Goal: Information Seeking & Learning: Learn about a topic

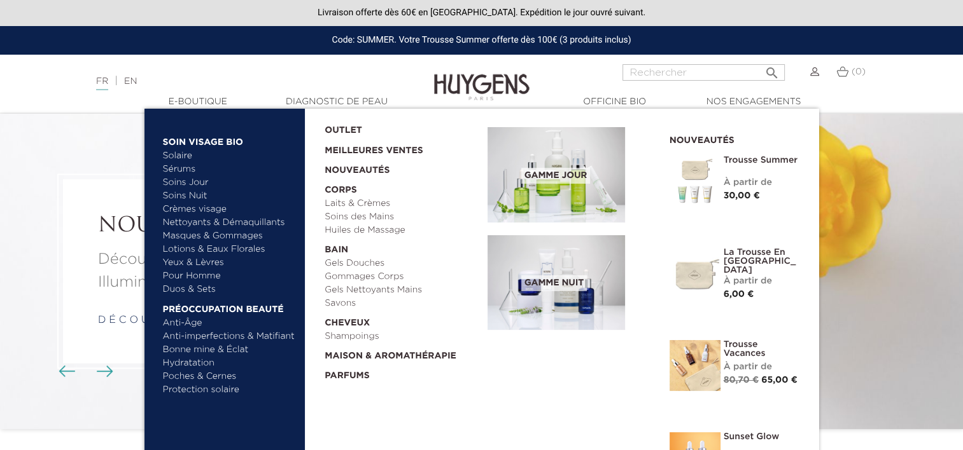
click at [188, 237] on link "Masques & Gommages" at bounding box center [229, 236] width 133 height 13
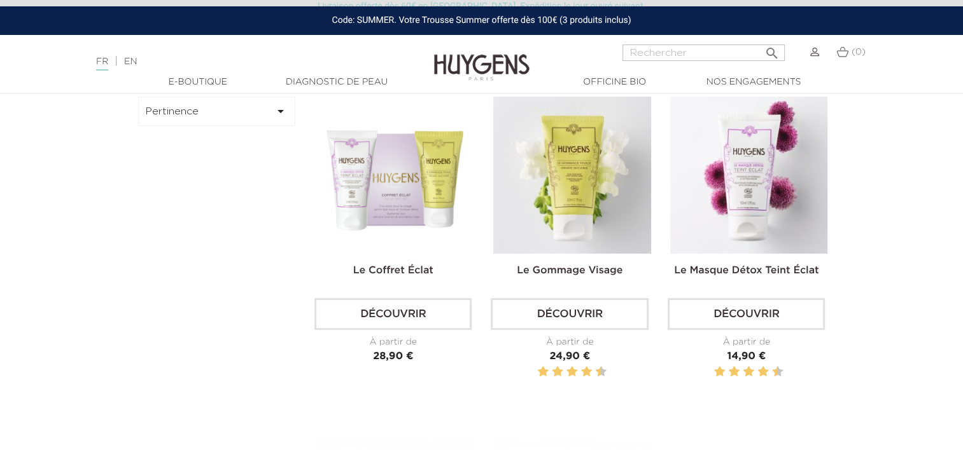
scroll to position [382, 0]
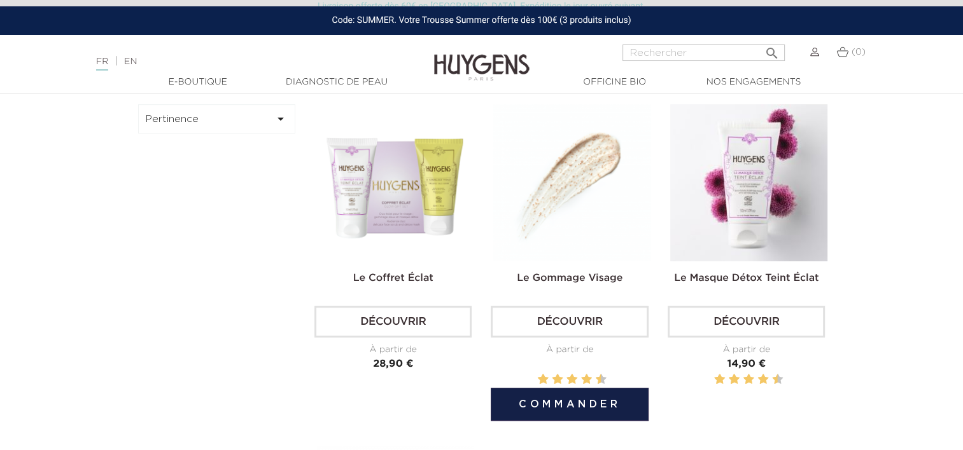
click at [564, 185] on img at bounding box center [571, 182] width 157 height 157
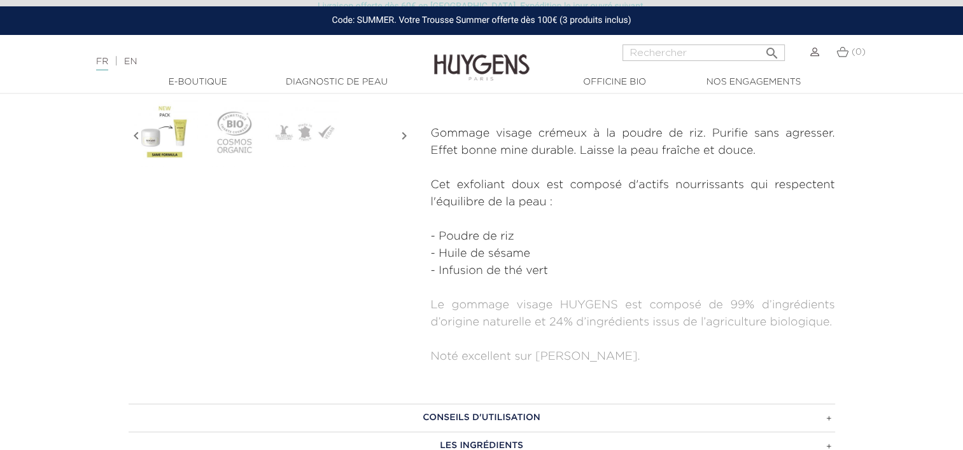
scroll to position [445, 0]
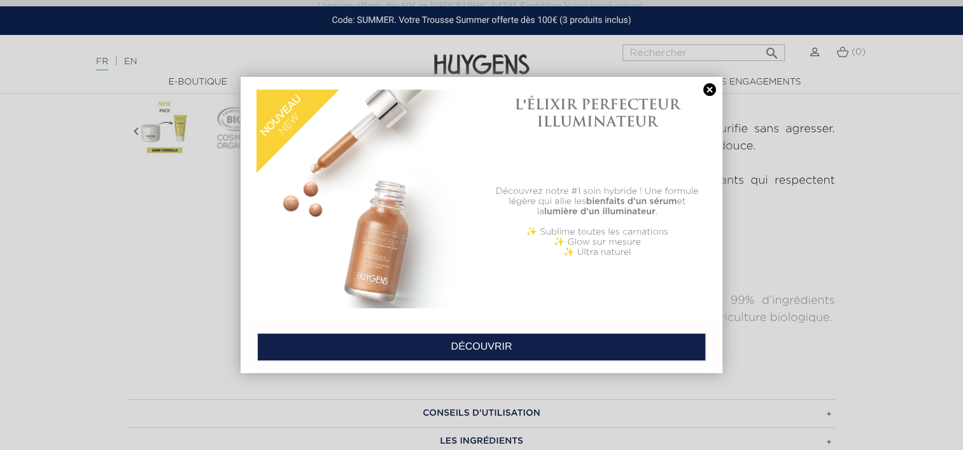
click at [711, 92] on link at bounding box center [710, 89] width 18 height 13
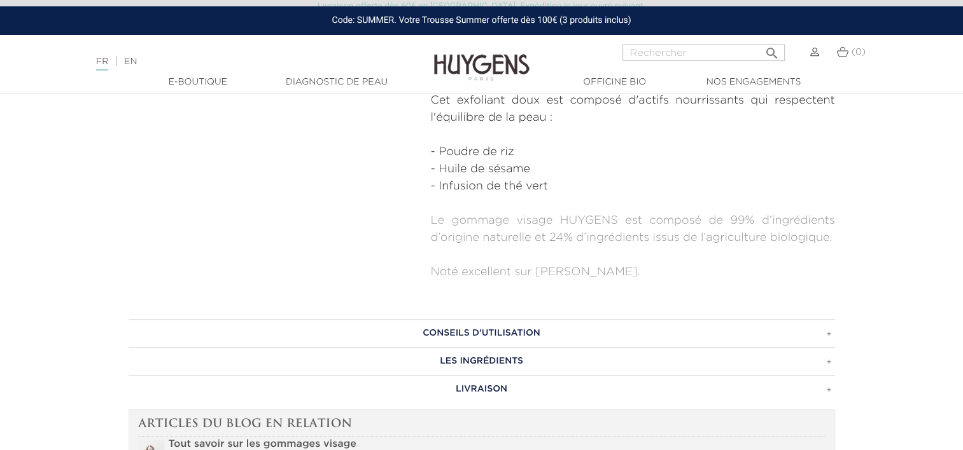
scroll to position [700, 0]
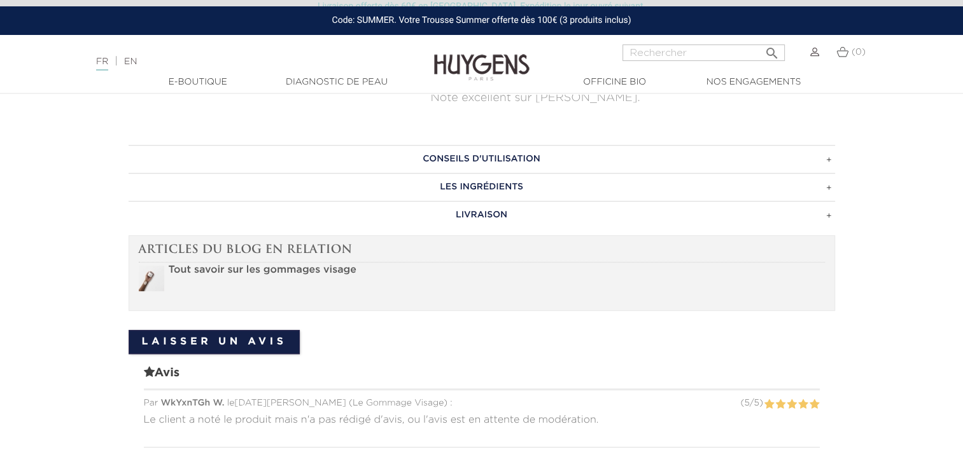
click at [570, 188] on h3 "Les ingrédients" at bounding box center [482, 187] width 706 height 28
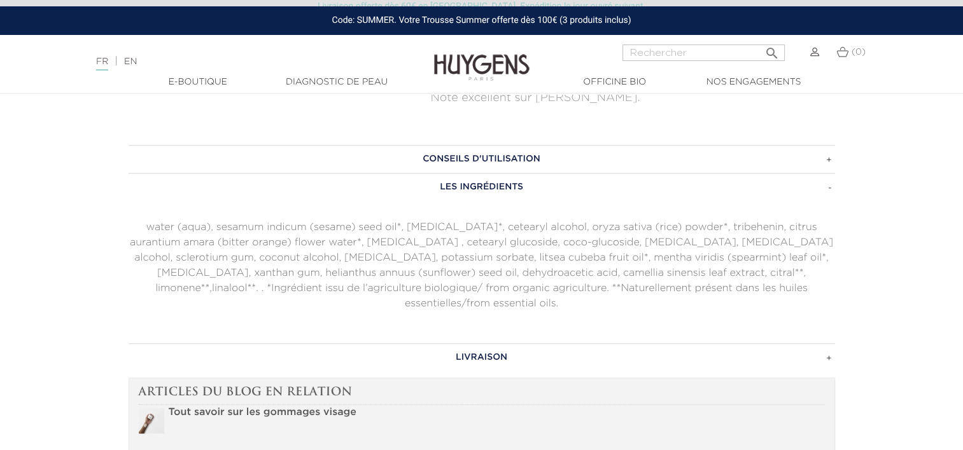
click at [570, 160] on h3 "Conseils d'utilisation" at bounding box center [482, 159] width 706 height 28
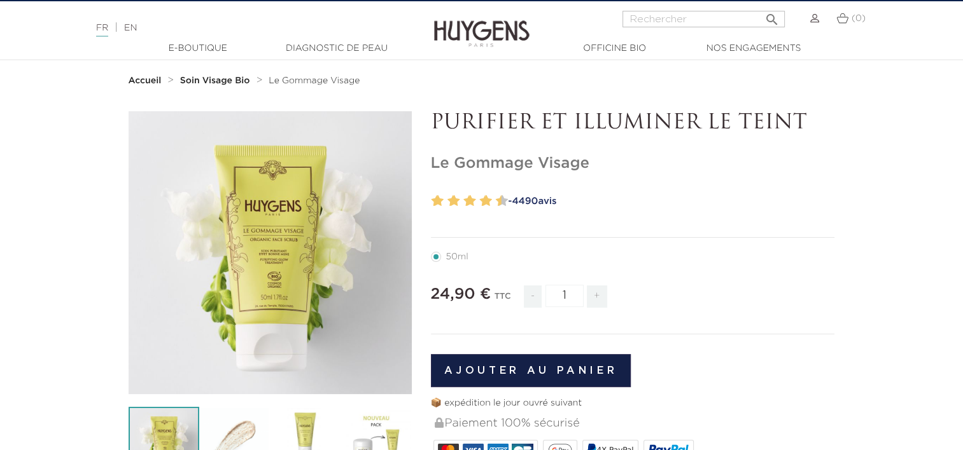
scroll to position [0, 0]
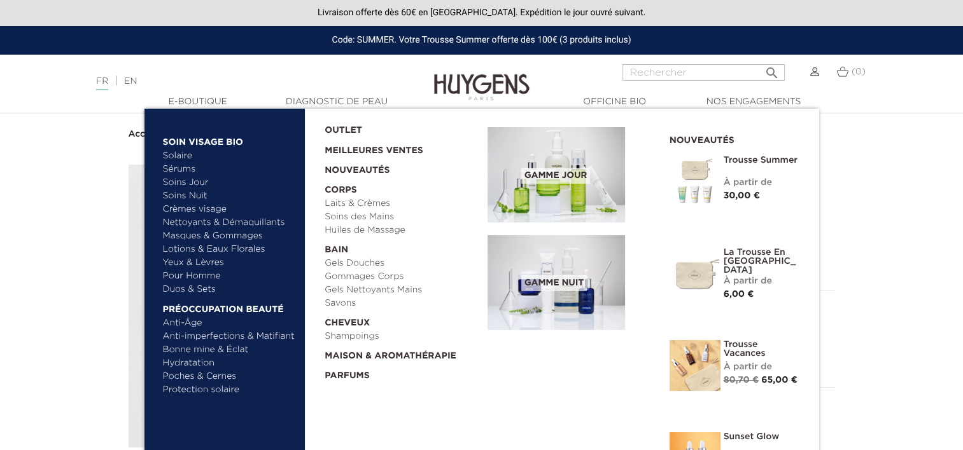
click at [193, 264] on link "Yeux & Lèvres" at bounding box center [229, 262] width 133 height 13
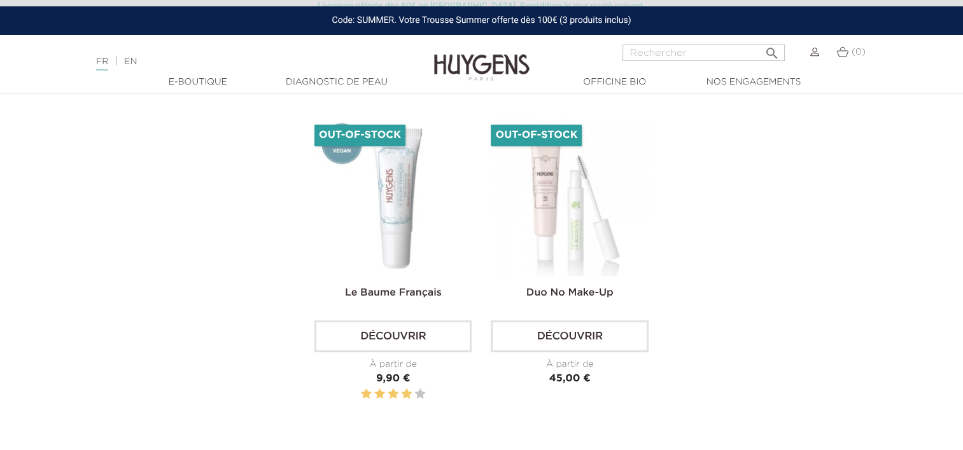
scroll to position [700, 0]
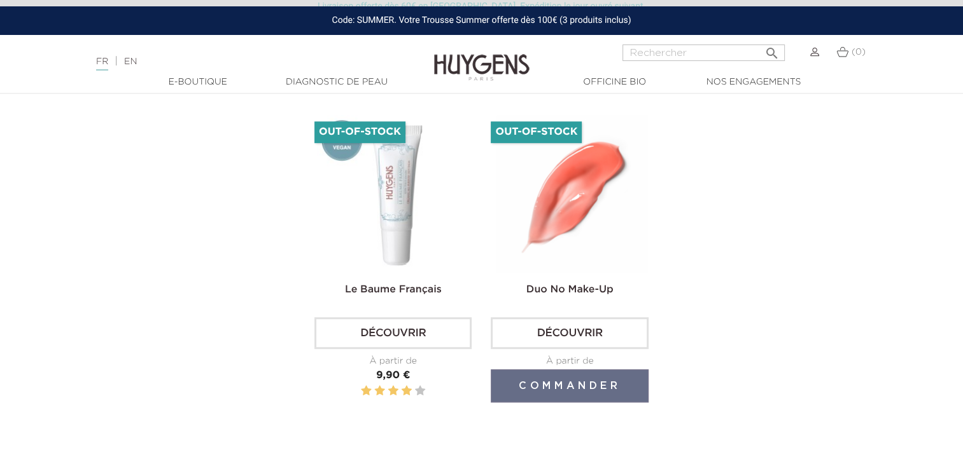
click at [524, 220] on img at bounding box center [571, 193] width 157 height 157
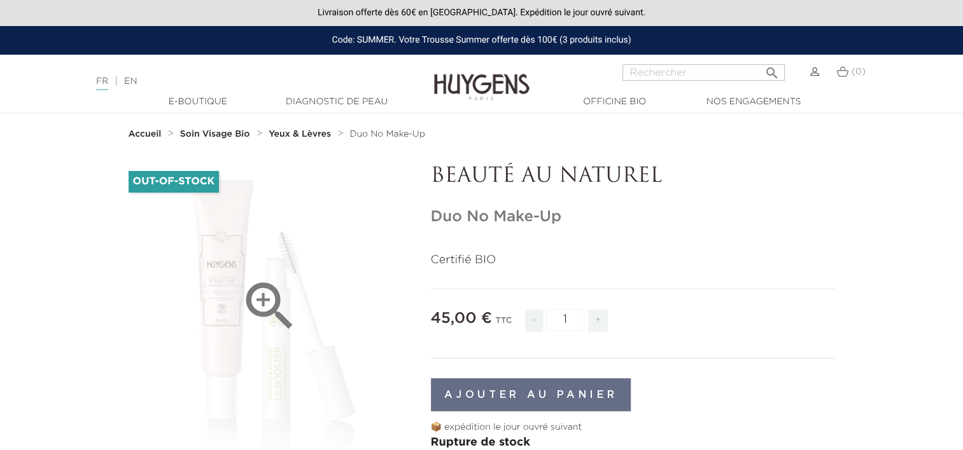
click at [242, 303] on icon "" at bounding box center [270, 307] width 64 height 64
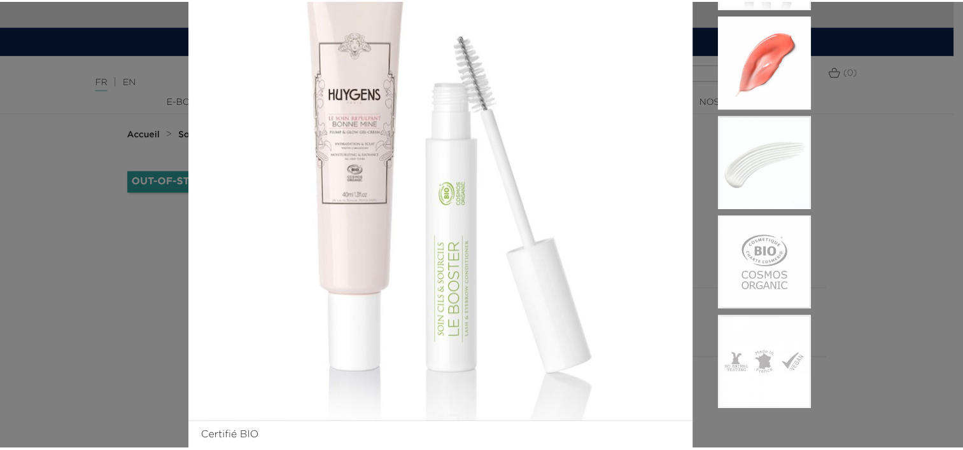
scroll to position [127, 0]
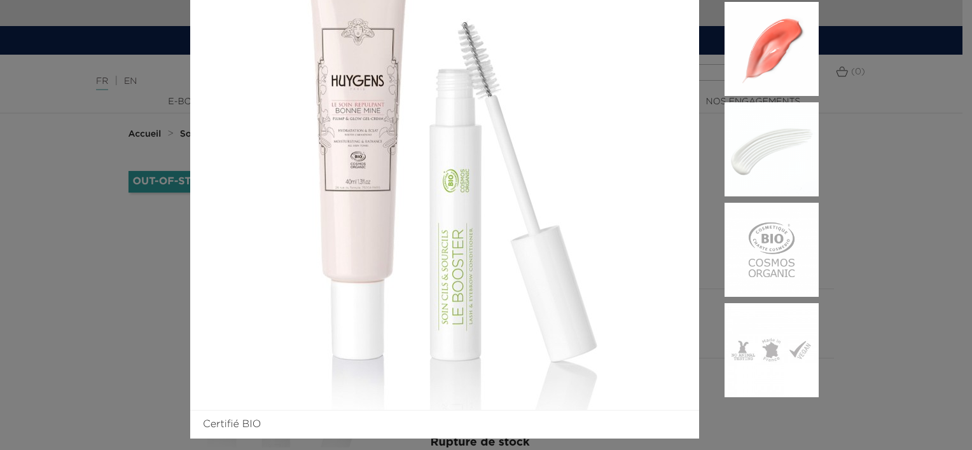
click at [143, 281] on div "Certifié BIO" at bounding box center [486, 225] width 972 height 450
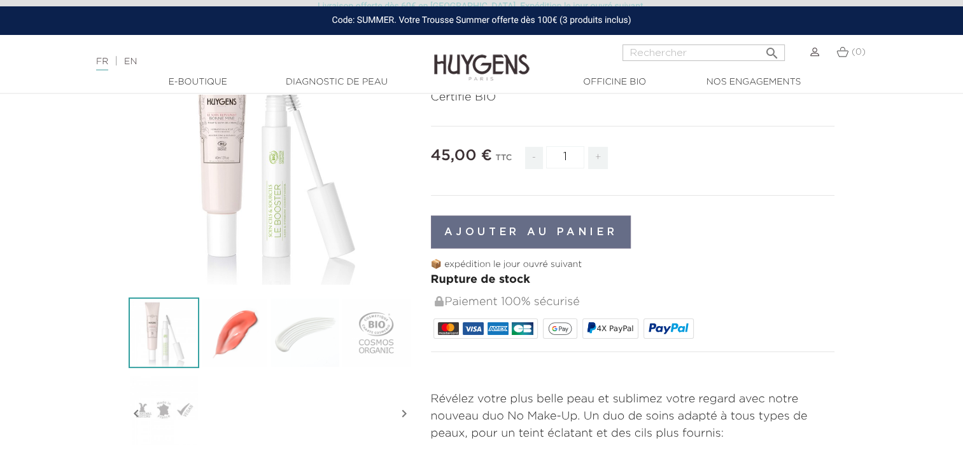
scroll to position [0, 0]
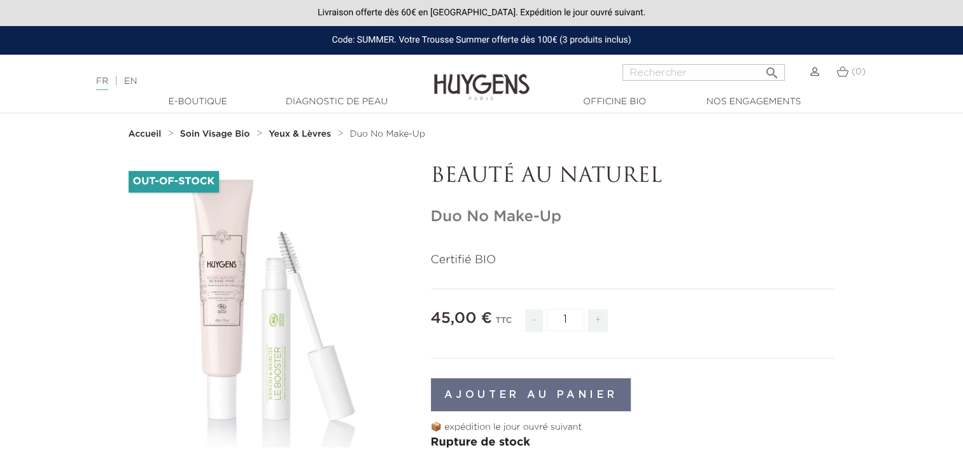
click at [280, 135] on strong "Yeux & Lèvres" at bounding box center [299, 134] width 62 height 9
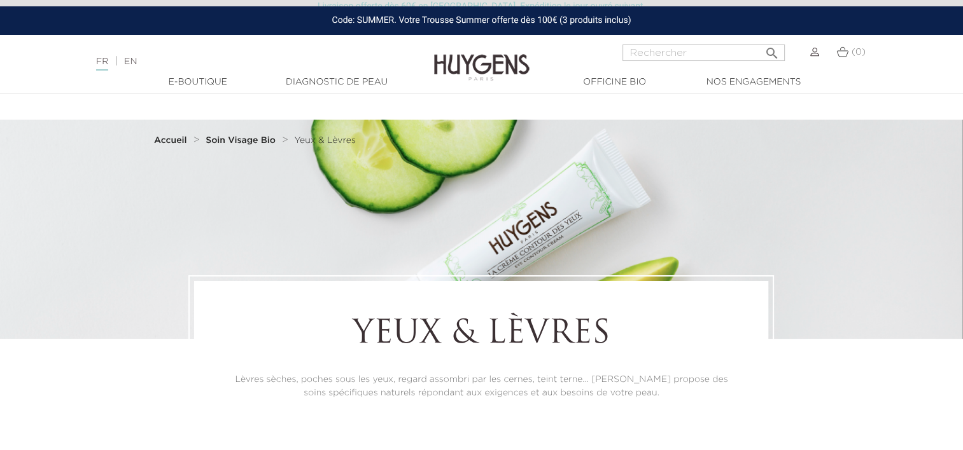
scroll to position [254, 0]
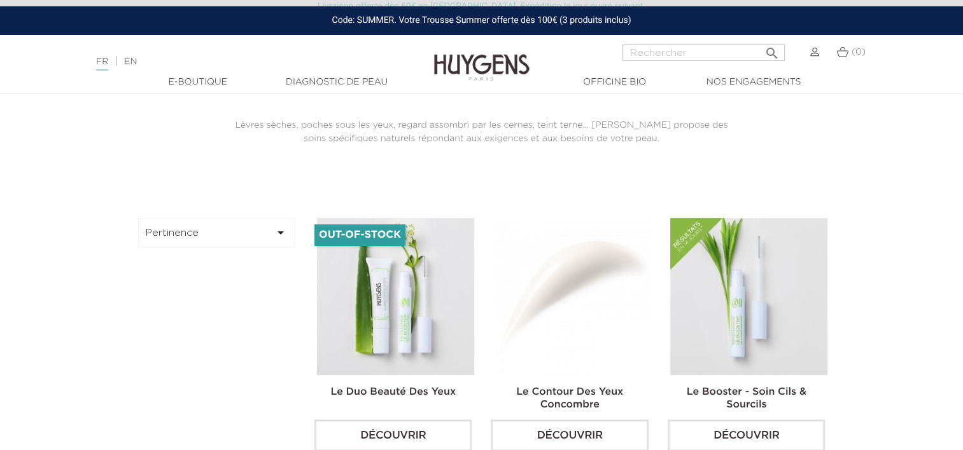
click at [580, 279] on img at bounding box center [571, 296] width 157 height 157
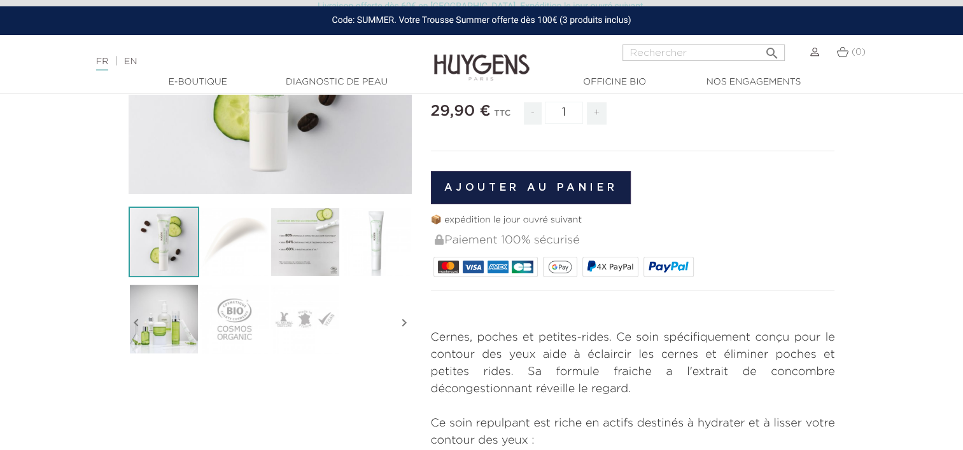
scroll to position [254, 0]
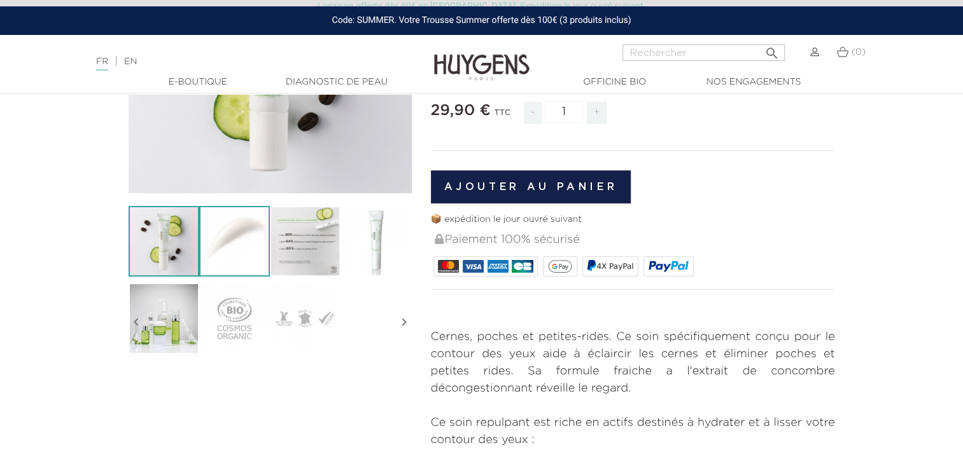
click at [216, 250] on img at bounding box center [234, 241] width 71 height 71
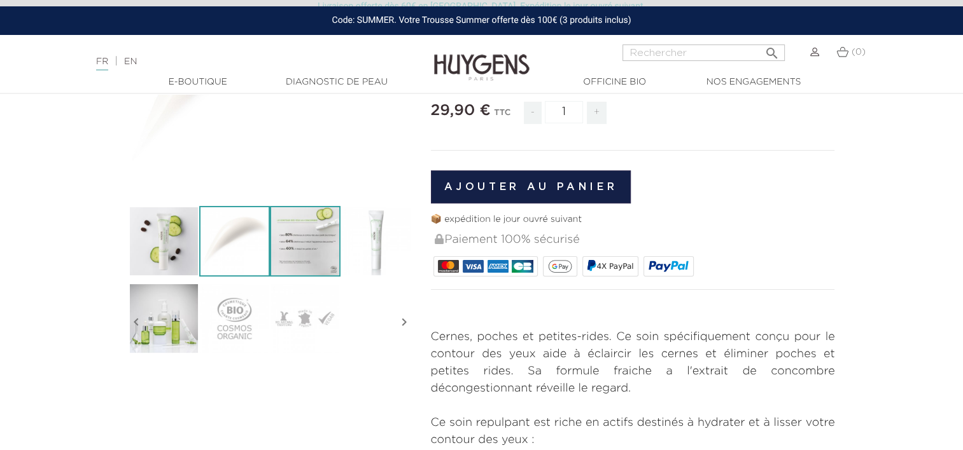
click at [315, 248] on img at bounding box center [305, 241] width 71 height 71
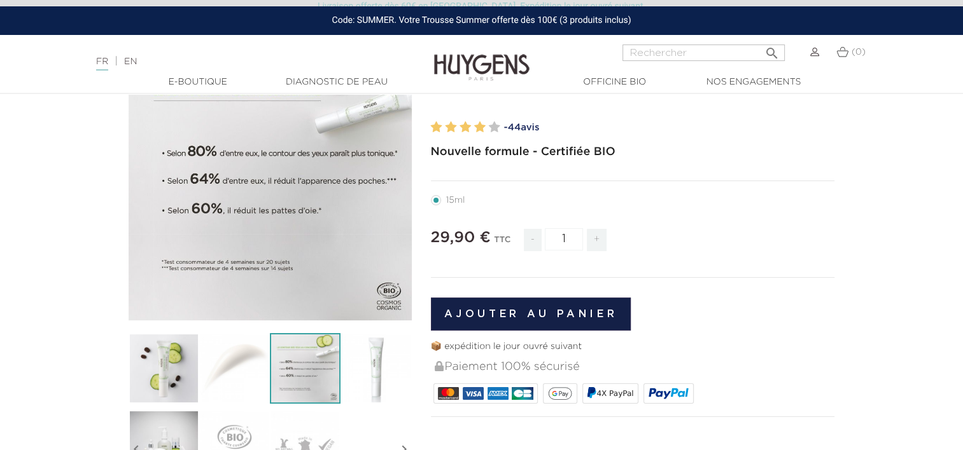
scroll to position [191, 0]
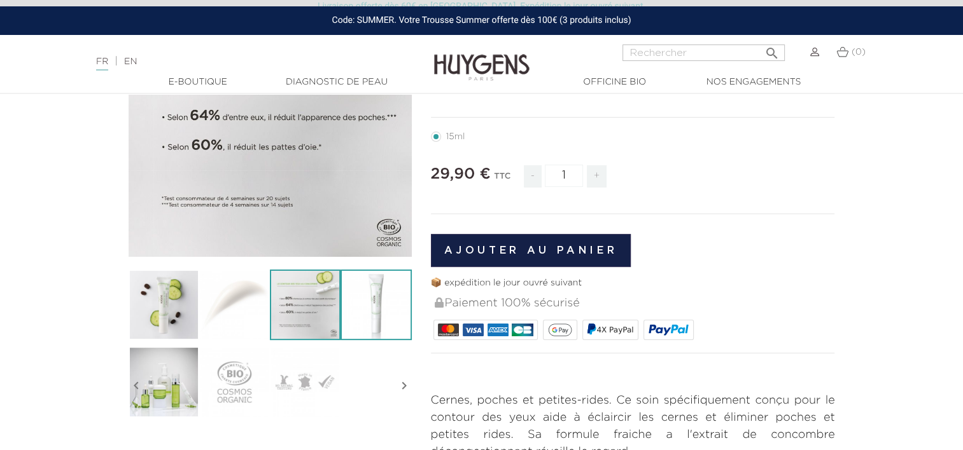
click at [371, 295] on img at bounding box center [375, 305] width 71 height 71
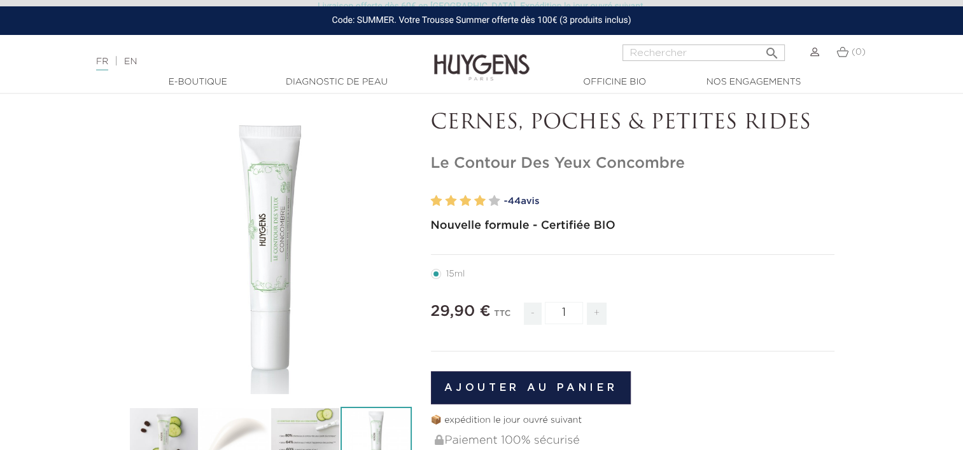
scroll to position [0, 0]
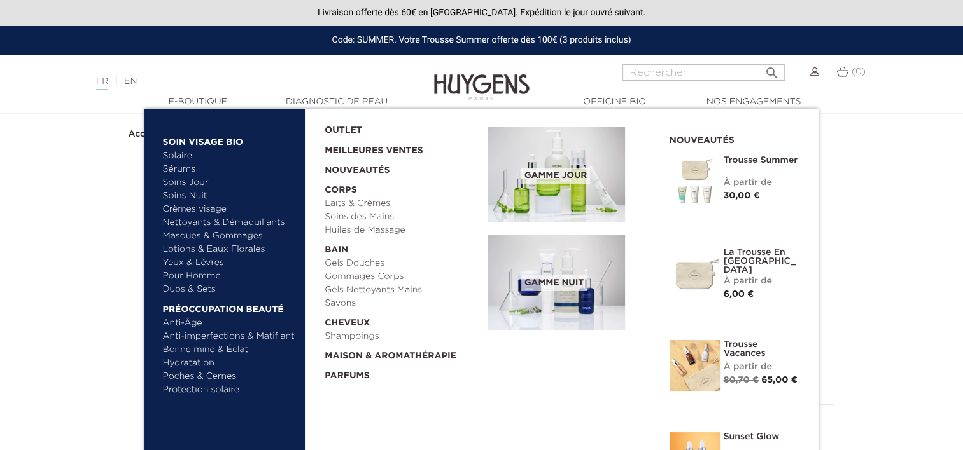
click at [192, 292] on link "Duos & Sets" at bounding box center [229, 289] width 133 height 13
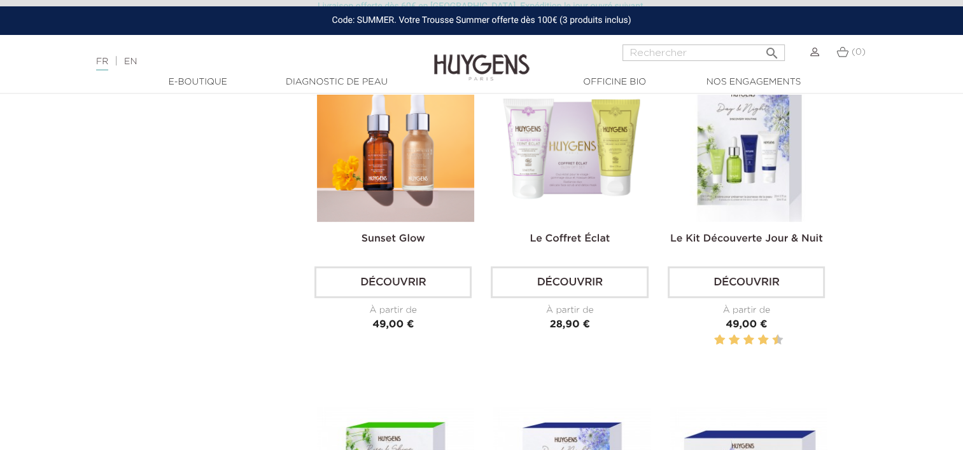
scroll to position [318, 0]
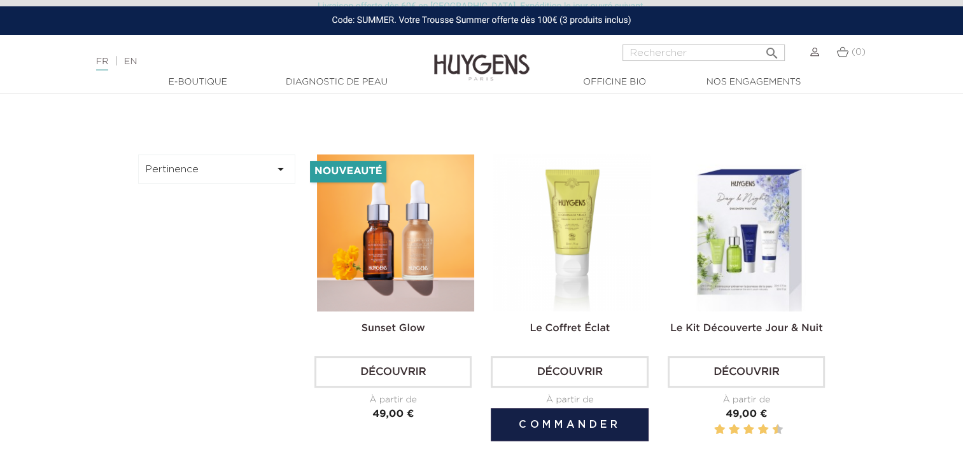
click at [597, 226] on img at bounding box center [571, 233] width 157 height 157
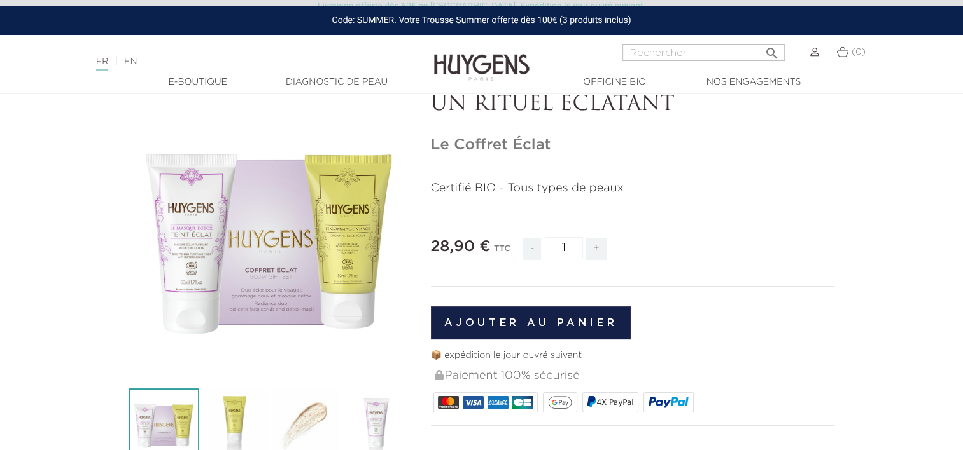
scroll to position [254, 0]
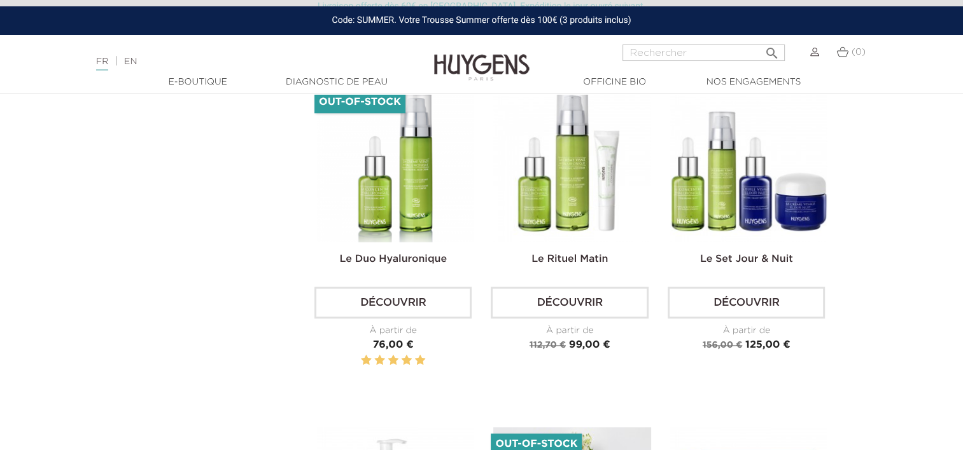
scroll to position [1081, 0]
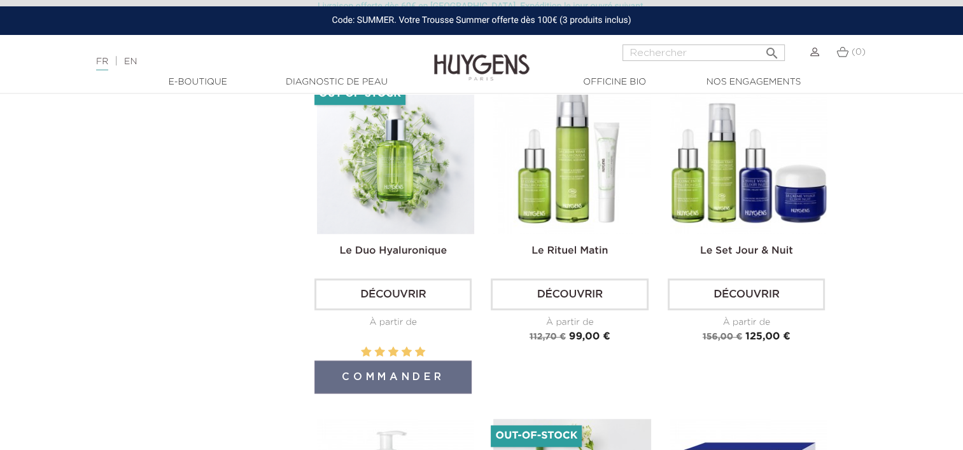
click at [412, 189] on img at bounding box center [395, 155] width 157 height 157
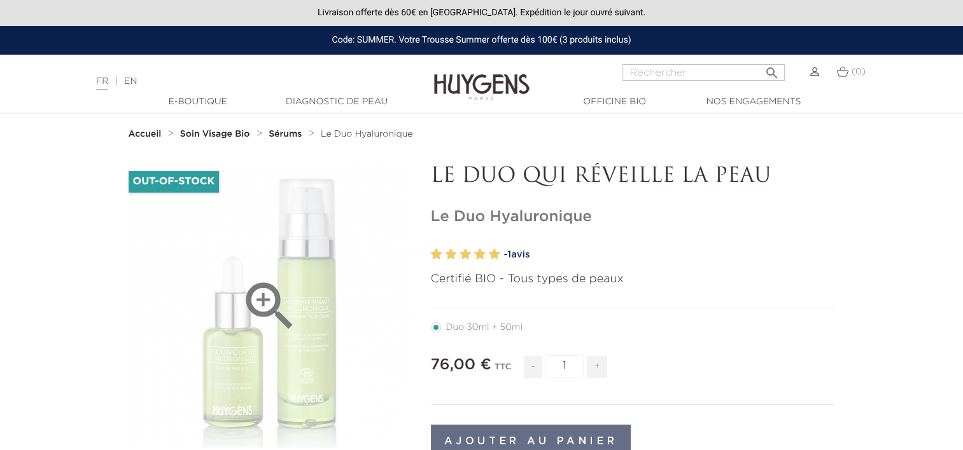
click at [232, 290] on div "" at bounding box center [270, 306] width 283 height 283
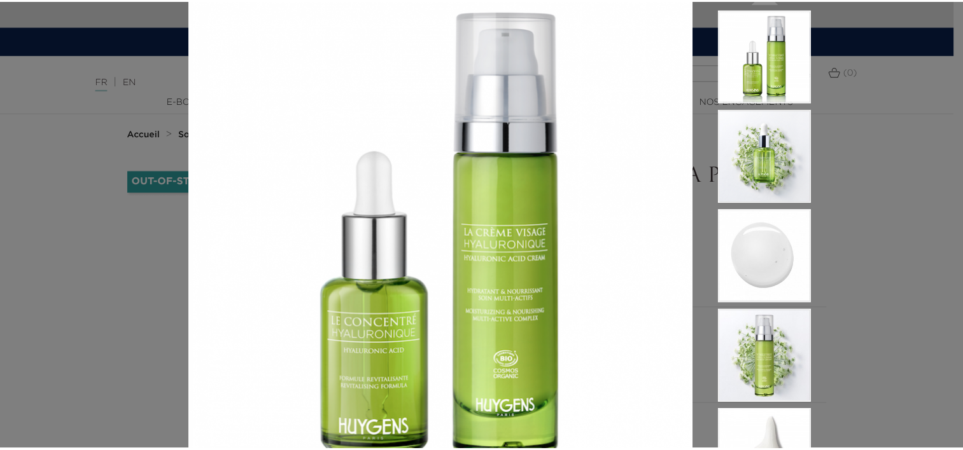
scroll to position [64, 0]
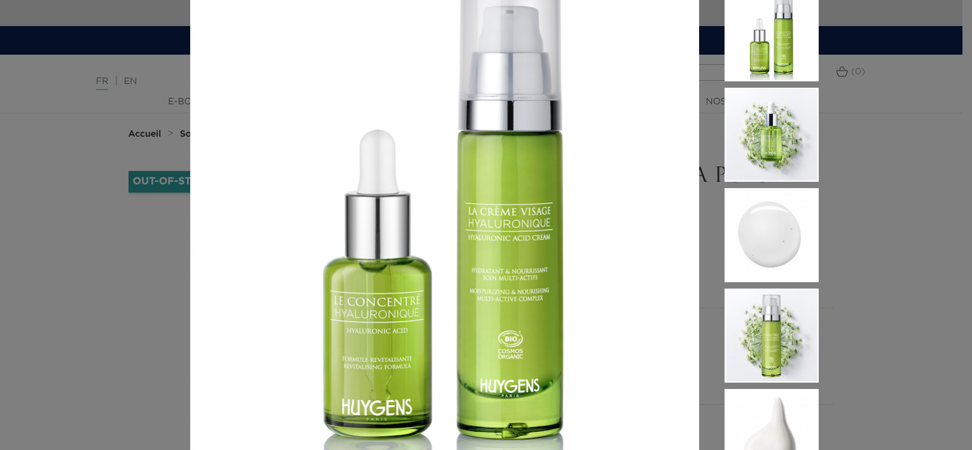
click at [151, 285] on div "Certifié BIO - Tous types de peaux  " at bounding box center [486, 225] width 972 height 450
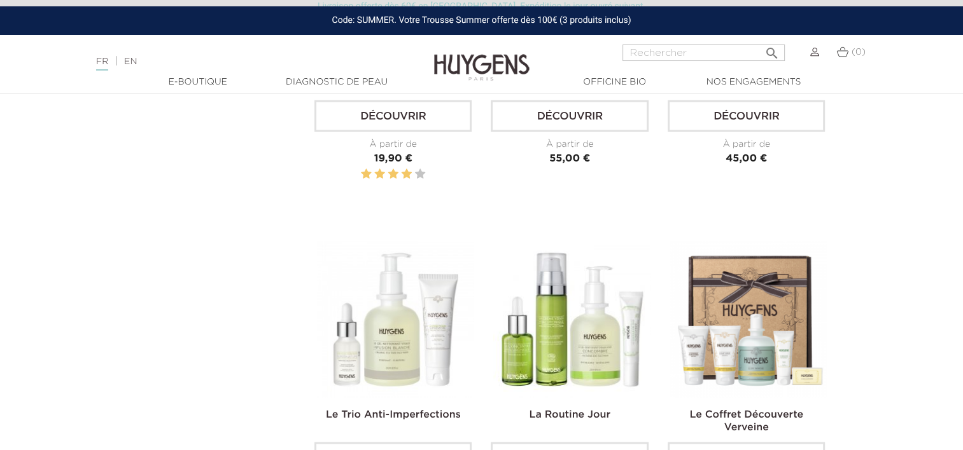
scroll to position [2417, 0]
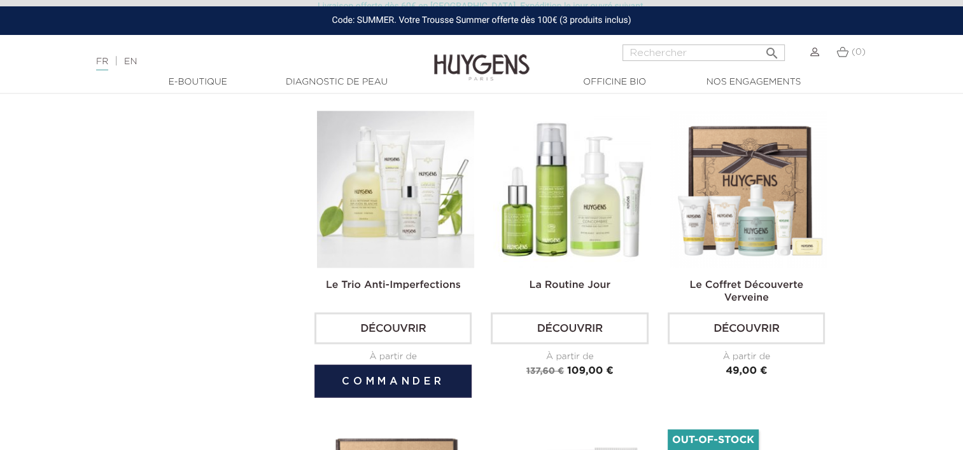
click at [327, 235] on img at bounding box center [395, 189] width 157 height 157
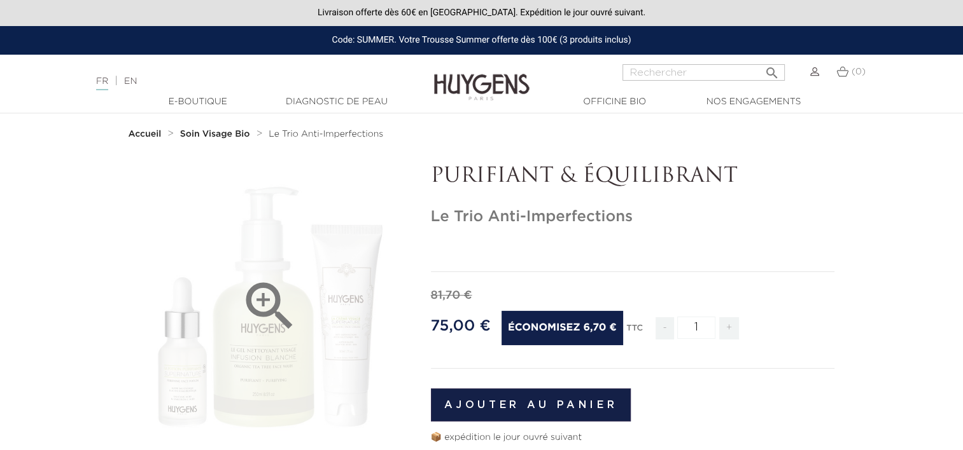
click at [369, 292] on div "" at bounding box center [270, 306] width 283 height 283
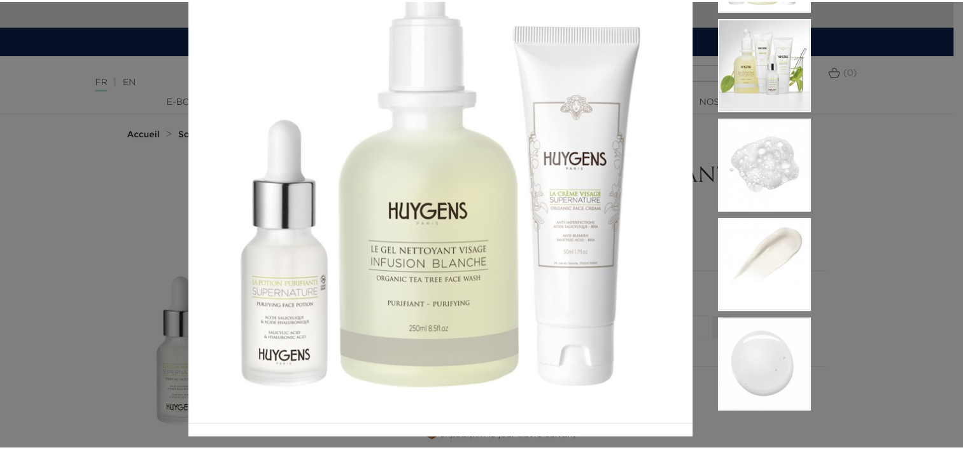
scroll to position [127, 0]
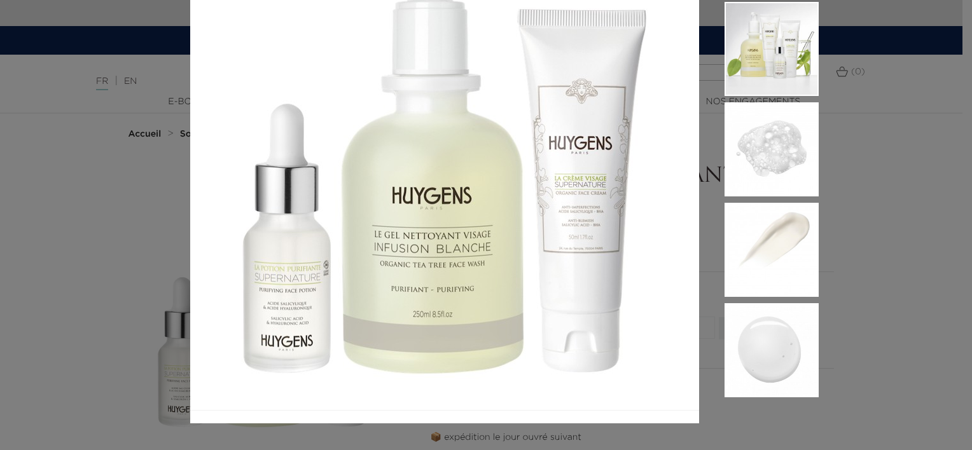
click at [842, 189] on div at bounding box center [486, 225] width 972 height 450
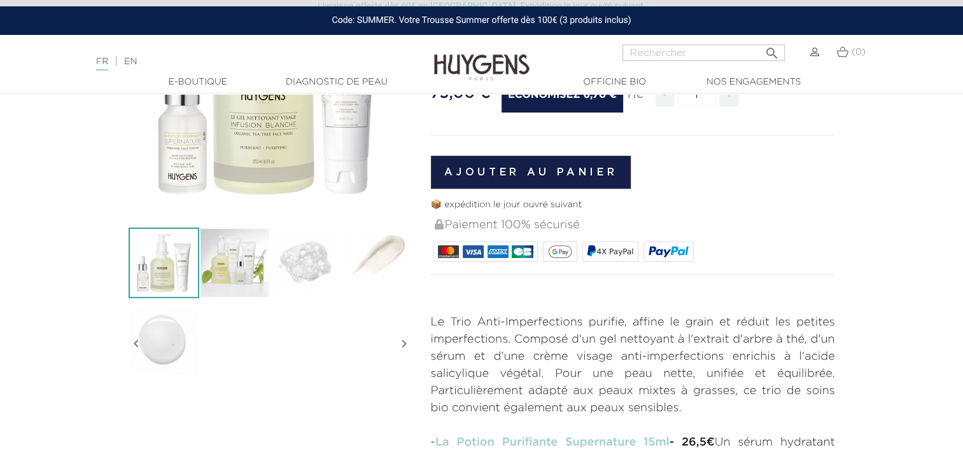
scroll to position [254, 0]
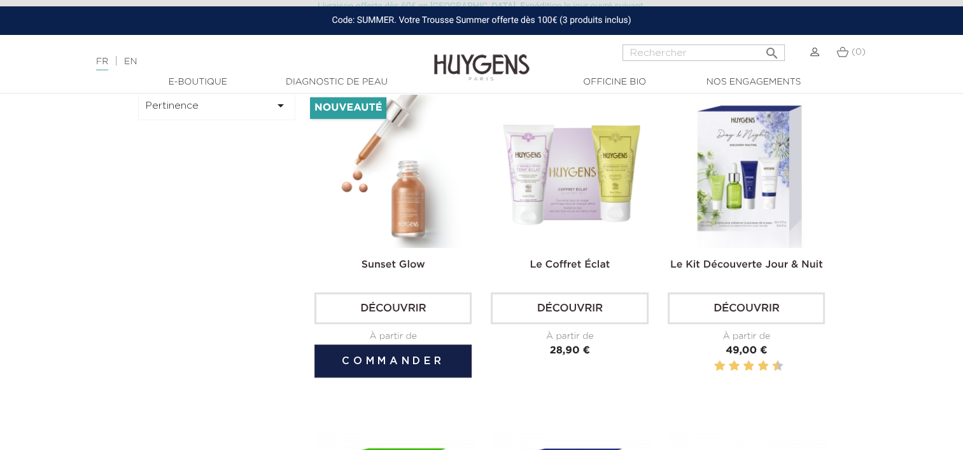
scroll to position [636, 0]
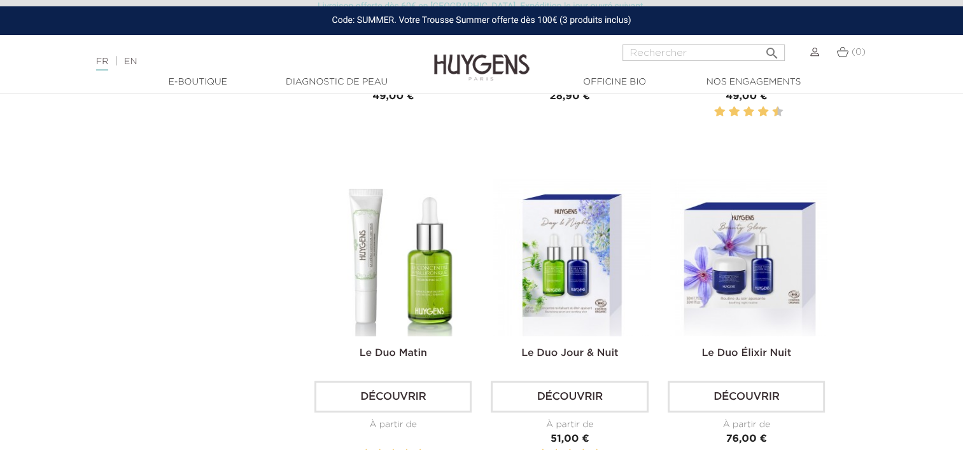
click at [374, 265] on img at bounding box center [395, 257] width 157 height 157
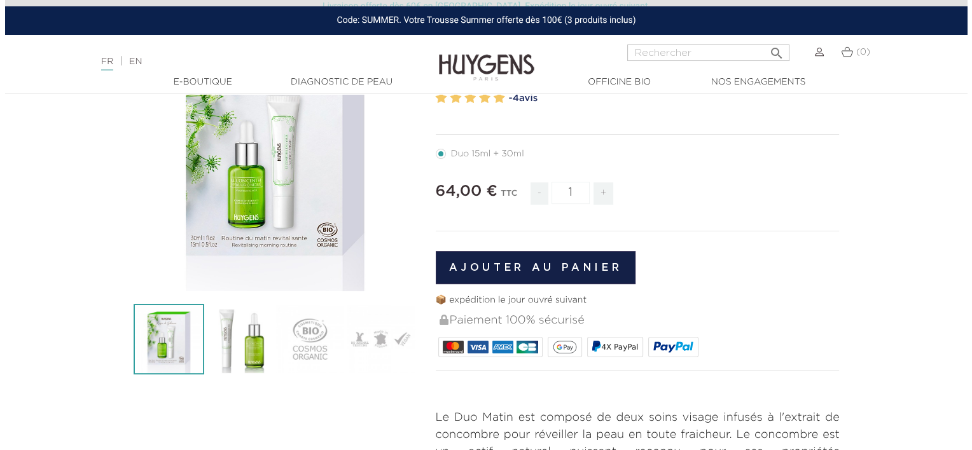
scroll to position [191, 0]
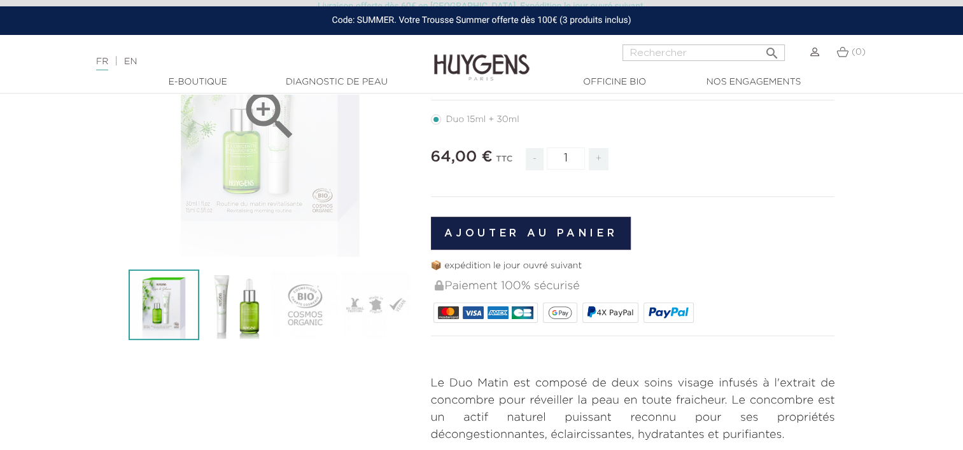
click at [294, 172] on div "" at bounding box center [270, 115] width 283 height 283
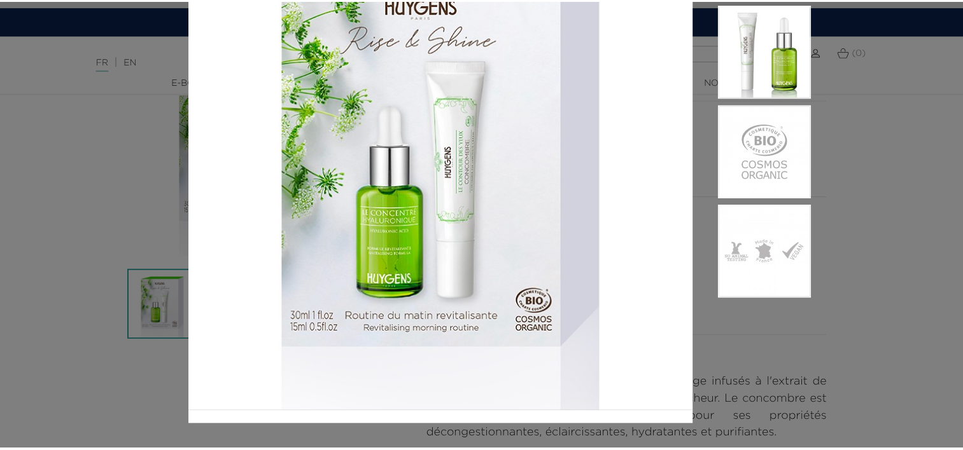
scroll to position [129, 0]
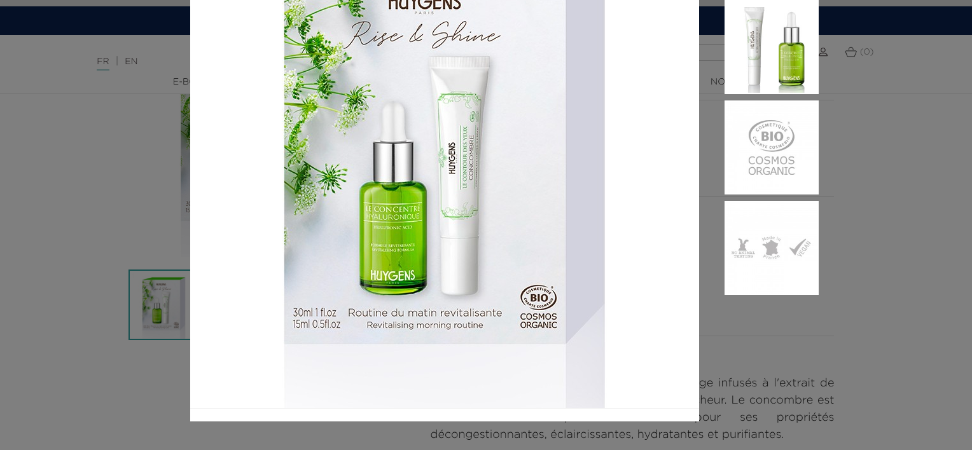
click at [844, 203] on div at bounding box center [486, 225] width 972 height 450
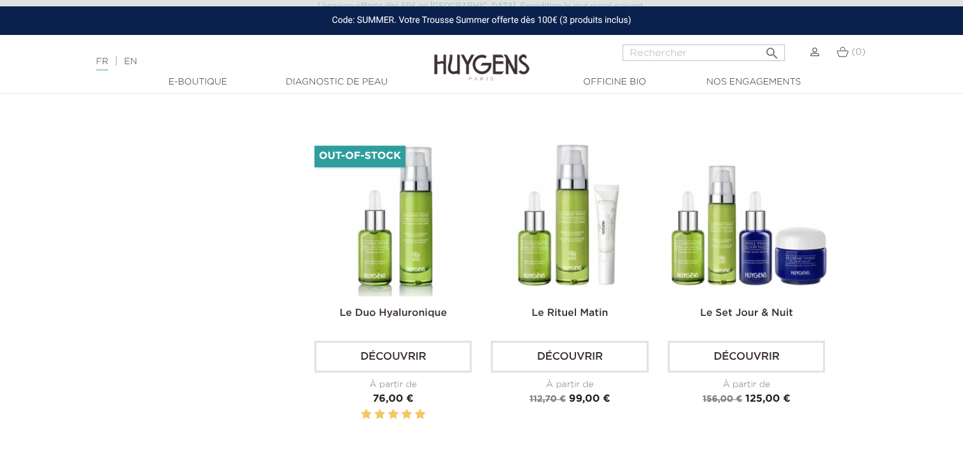
scroll to position [954, 0]
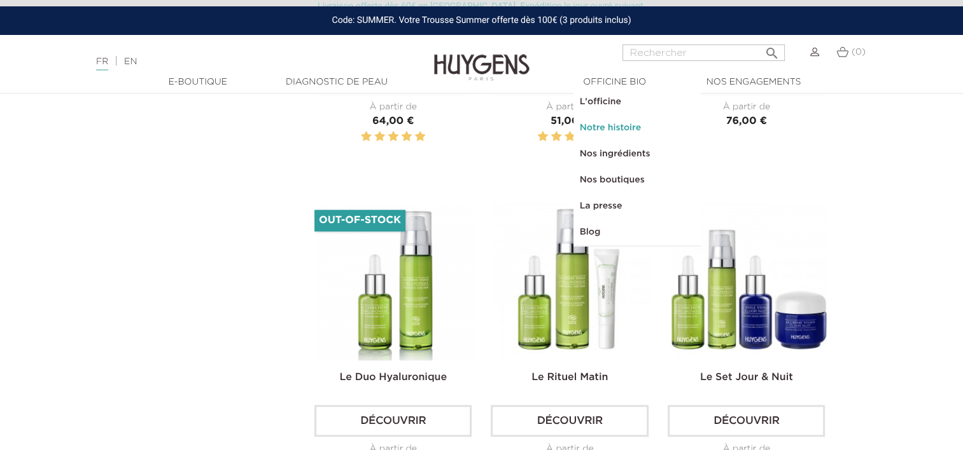
click at [615, 132] on link "Notre histoire" at bounding box center [636, 128] width 127 height 26
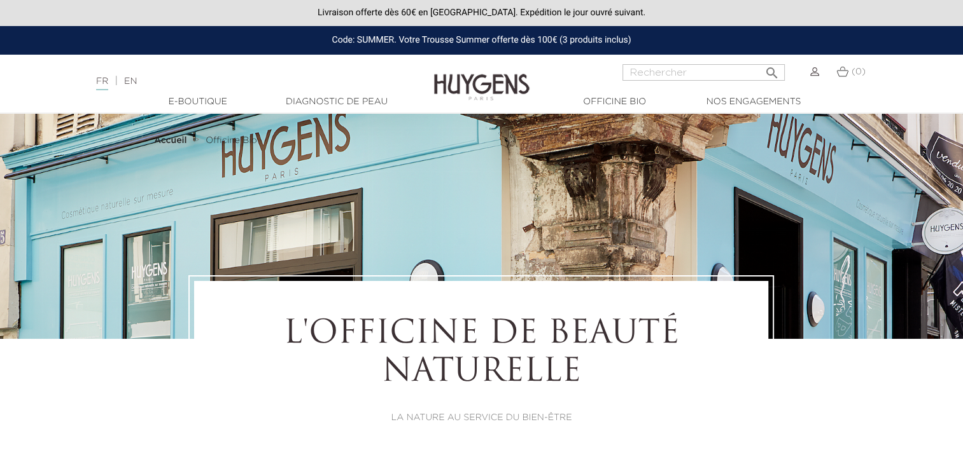
select select "FR"
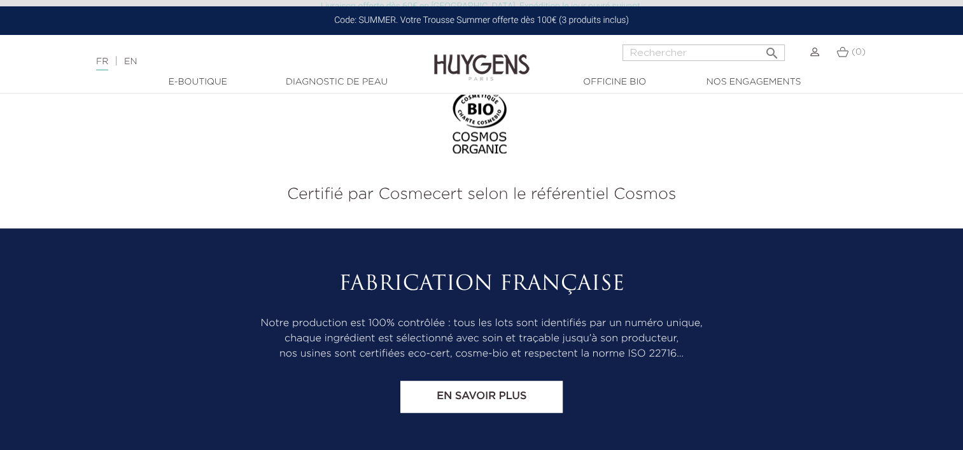
scroll to position [6553, 0]
